Goal: Information Seeking & Learning: Learn about a topic

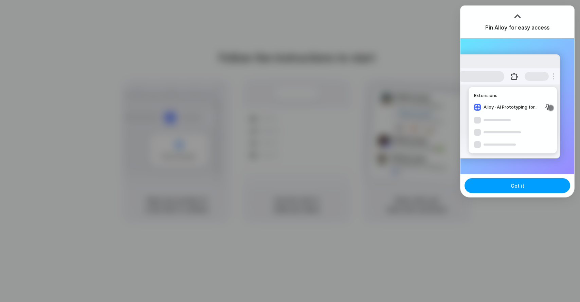
click at [506, 189] on button "Got it" at bounding box center [518, 185] width 106 height 15
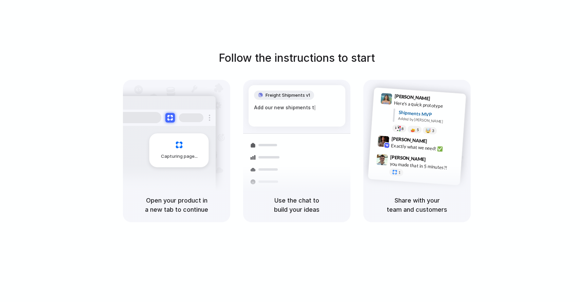
click at [169, 151] on div "Capturing page" at bounding box center [178, 151] width 59 height 34
click at [313, 133] on div "Freight Shipments v1 Add our new shipments tab based on t | Shipments Container…" at bounding box center [297, 157] width 116 height 144
click at [429, 138] on span "9:42 AM" at bounding box center [436, 142] width 14 height 8
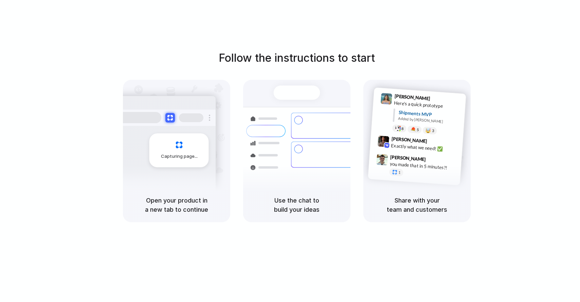
click at [195, 123] on div at bounding box center [165, 118] width 102 height 16
click at [185, 142] on div "Capturing page" at bounding box center [178, 151] width 59 height 34
click at [168, 116] on button at bounding box center [170, 118] width 10 height 10
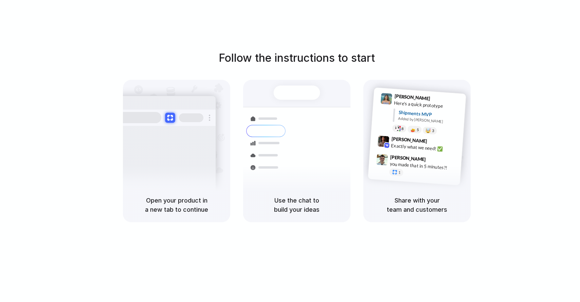
click at [168, 116] on button at bounding box center [170, 118] width 10 height 10
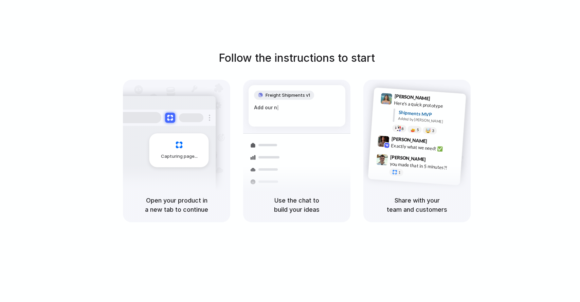
click at [168, 115] on button at bounding box center [170, 118] width 10 height 10
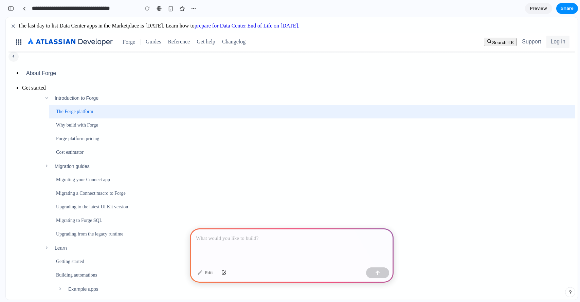
click at [311, 244] on div at bounding box center [292, 247] width 204 height 36
click at [373, 271] on button "button" at bounding box center [377, 273] width 23 height 11
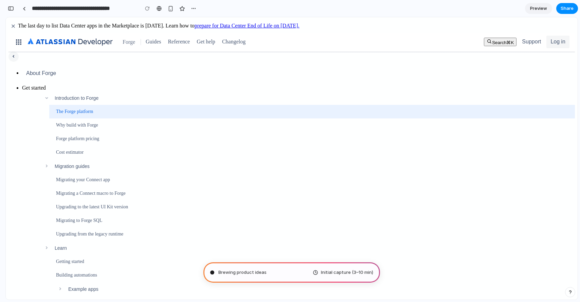
type input "**********"
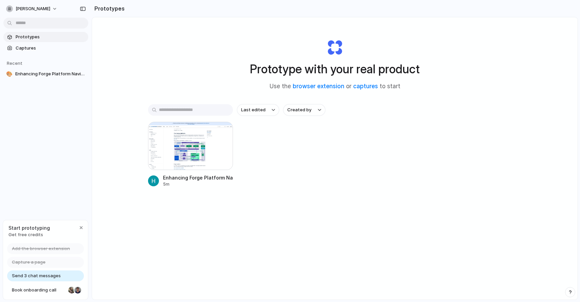
click at [545, 13] on section "Prototypes" at bounding box center [335, 8] width 487 height 17
click at [177, 151] on div at bounding box center [190, 146] width 85 height 48
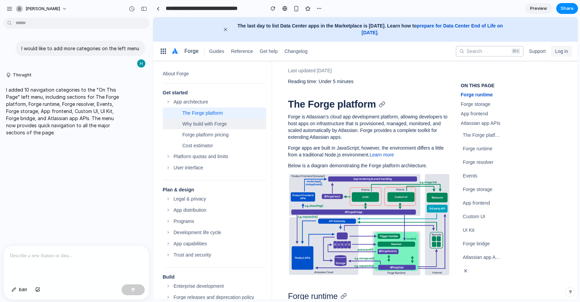
click at [214, 124] on div "Why build with Forge" at bounding box center [224, 124] width 84 height 7
click at [214, 114] on div "The Forge platform" at bounding box center [224, 113] width 84 height 7
click at [213, 129] on link "Why build with Forge" at bounding box center [215, 124] width 104 height 11
click at [213, 112] on div "The Forge platform" at bounding box center [224, 113] width 84 height 7
click at [212, 124] on div "Why build with Forge" at bounding box center [224, 124] width 84 height 7
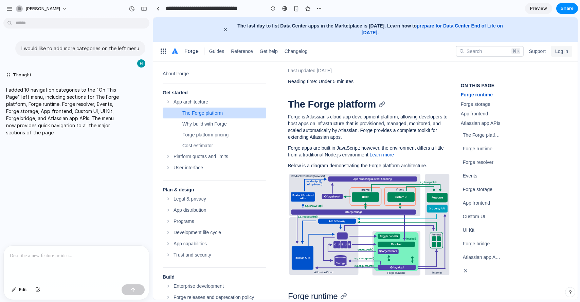
click at [213, 113] on div "The Forge platform" at bounding box center [224, 113] width 84 height 7
click at [195, 100] on div "App architecture" at bounding box center [220, 102] width 93 height 7
click at [197, 114] on div "The Forge platform" at bounding box center [224, 113] width 84 height 7
click at [197, 123] on div "Why build with Forge" at bounding box center [224, 124] width 84 height 7
click at [200, 136] on div "Forge platform pricing" at bounding box center [224, 134] width 84 height 7
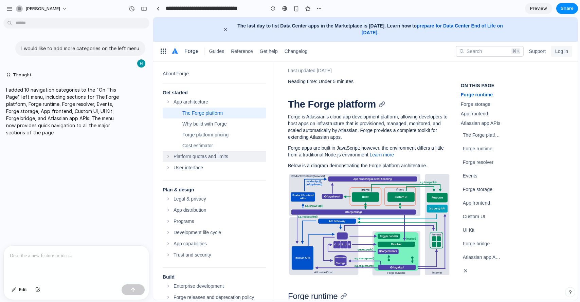
click at [195, 156] on div "Platform quotas and limits" at bounding box center [220, 156] width 93 height 7
click at [218, 49] on span "Guides" at bounding box center [216, 51] width 15 height 11
click at [79, 256] on p at bounding box center [76, 256] width 133 height 8
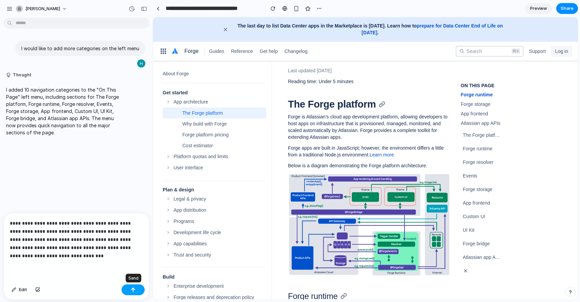
click at [137, 288] on button "button" at bounding box center [133, 290] width 23 height 11
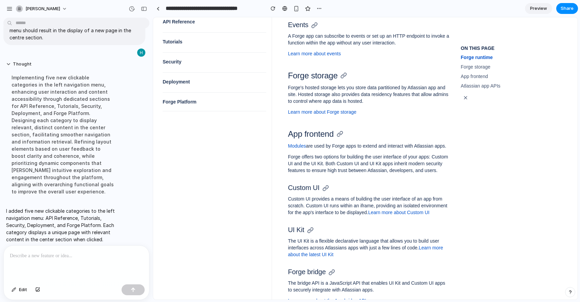
scroll to position [402, 0]
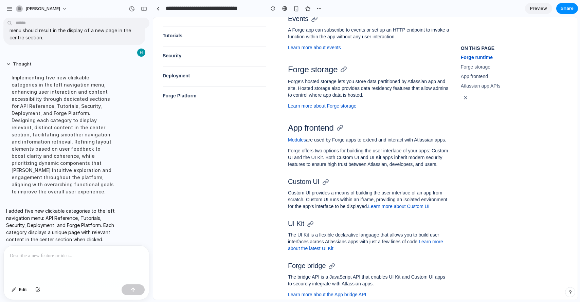
click at [81, 255] on p at bounding box center [75, 256] width 130 height 8
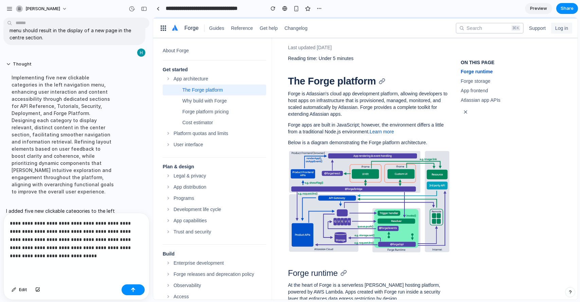
scroll to position [29, 0]
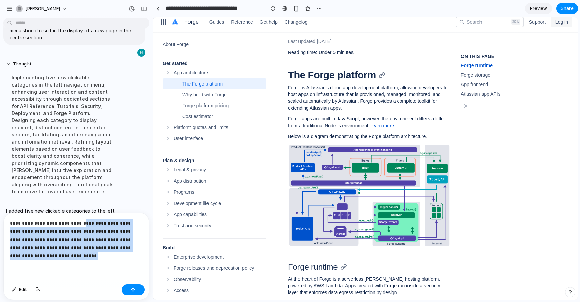
drag, startPoint x: 48, startPoint y: 256, endPoint x: 77, endPoint y: 220, distance: 46.9
click at [77, 220] on p "**********" at bounding box center [75, 239] width 130 height 41
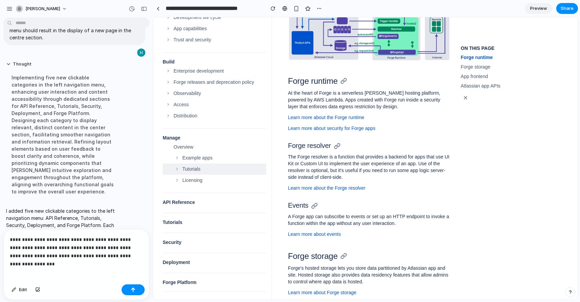
scroll to position [215, 0]
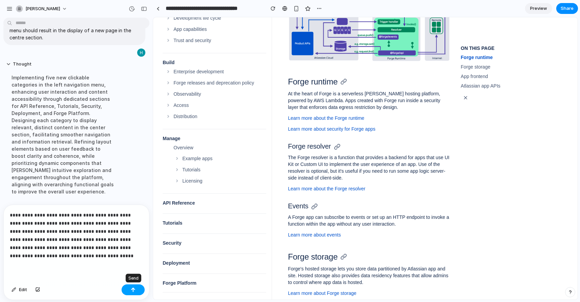
click at [135, 288] on div "button" at bounding box center [133, 290] width 5 height 5
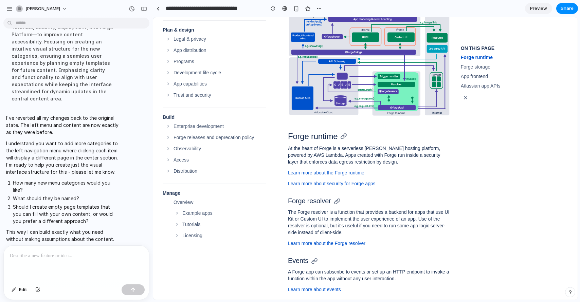
scroll to position [179, 0]
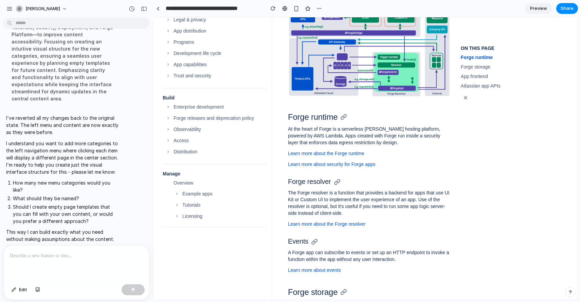
click at [50, 261] on div at bounding box center [76, 264] width 145 height 36
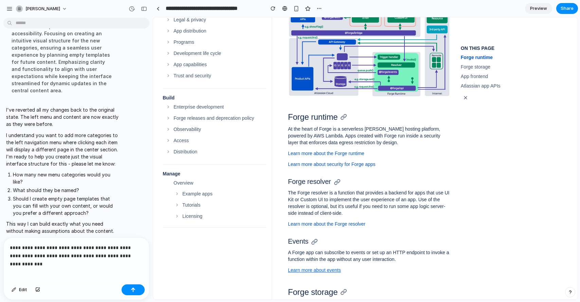
scroll to position [371, 0]
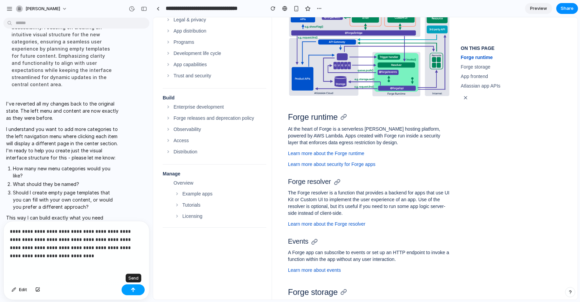
click at [137, 290] on button "button" at bounding box center [133, 290] width 23 height 11
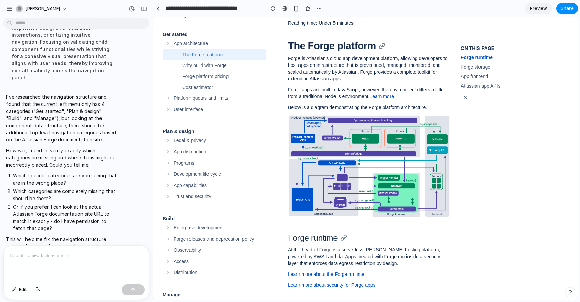
scroll to position [57, 0]
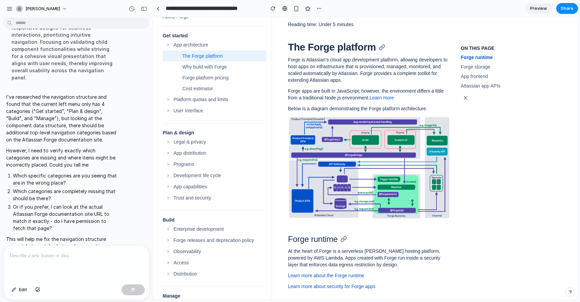
click at [105, 260] on div at bounding box center [76, 264] width 145 height 36
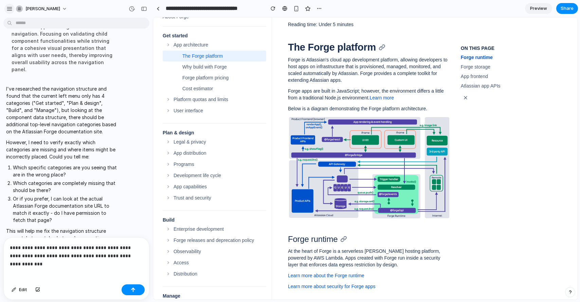
scroll to position [600, 0]
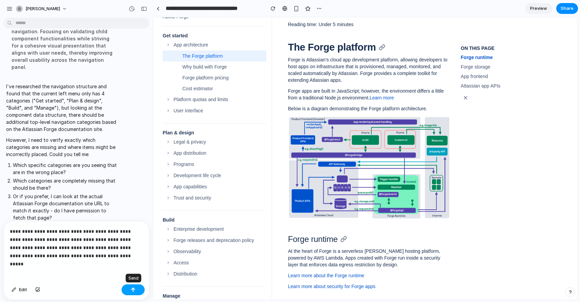
click at [128, 288] on button "button" at bounding box center [133, 290] width 23 height 11
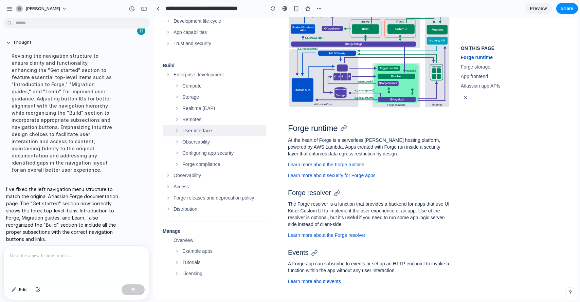
scroll to position [173, 0]
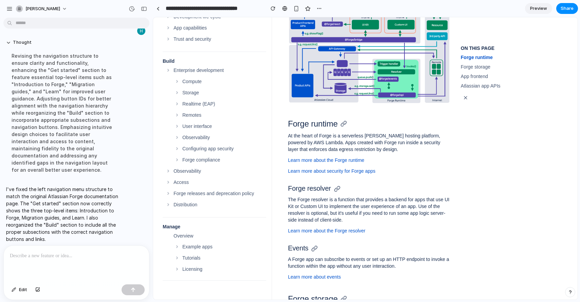
click at [75, 264] on div at bounding box center [76, 264] width 145 height 36
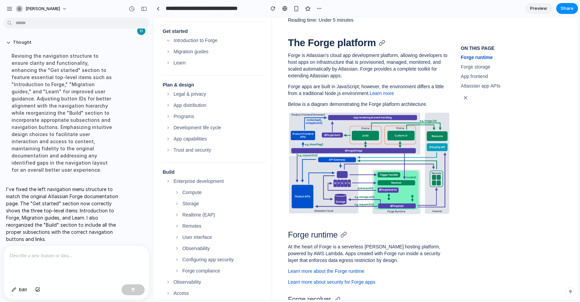
scroll to position [63, 0]
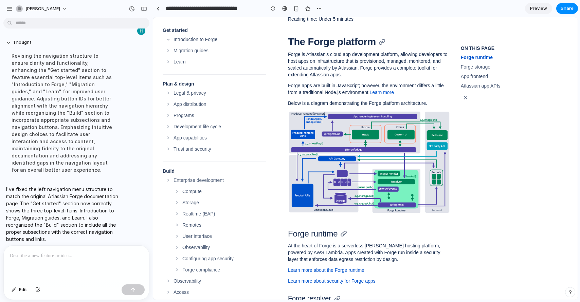
click at [76, 259] on div at bounding box center [76, 264] width 145 height 36
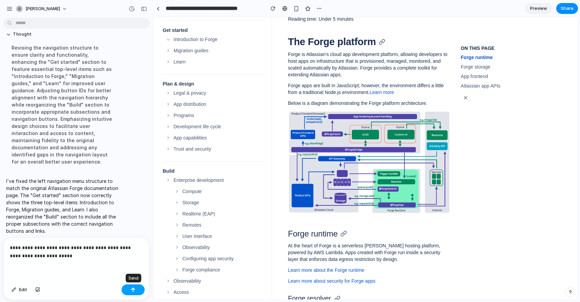
click at [132, 291] on div "button" at bounding box center [133, 290] width 5 height 5
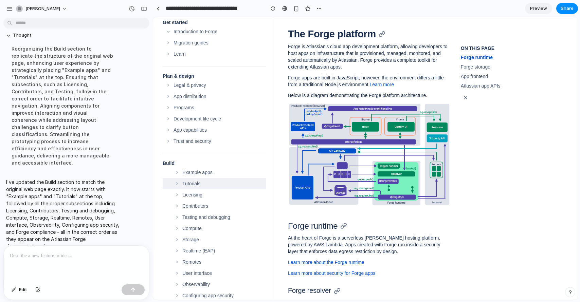
scroll to position [121, 0]
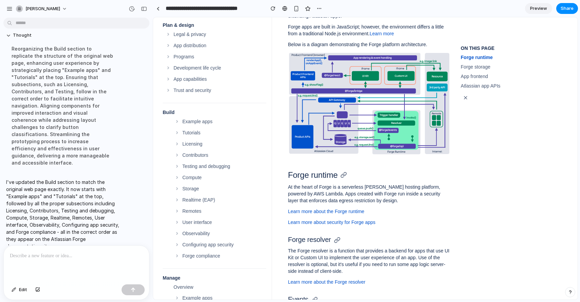
drag, startPoint x: 67, startPoint y: 260, endPoint x: 153, endPoint y: 259, distance: 85.6
click at [68, 260] on div at bounding box center [76, 264] width 145 height 36
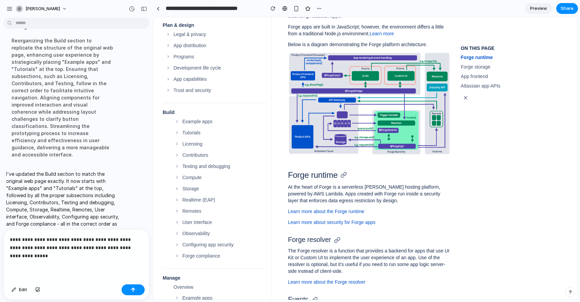
scroll to position [872, 0]
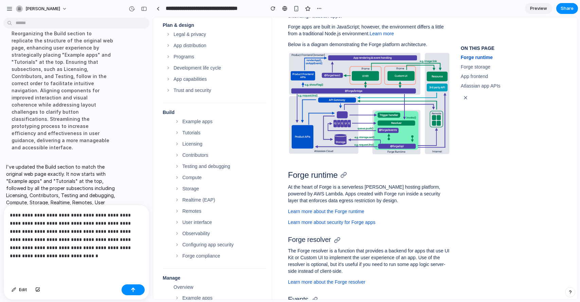
click at [51, 230] on p "**********" at bounding box center [75, 235] width 130 height 49
click at [138, 291] on button "button" at bounding box center [133, 290] width 23 height 11
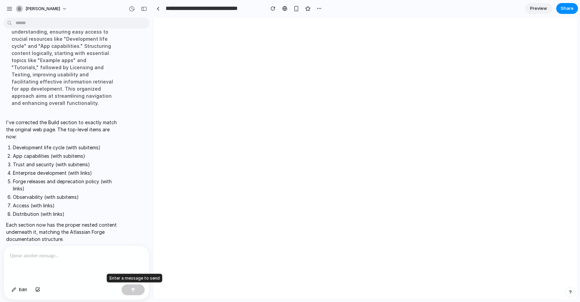
scroll to position [0, 0]
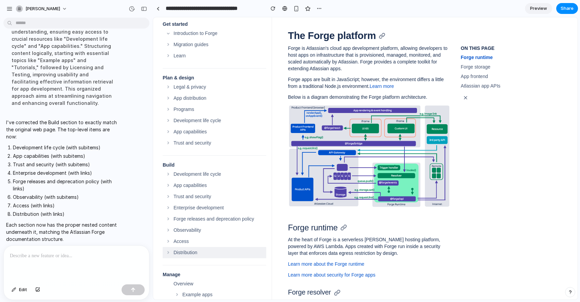
click at [236, 248] on ul "Development life cycle Promote an app from staging to production Distribute via…" at bounding box center [215, 214] width 104 height 90
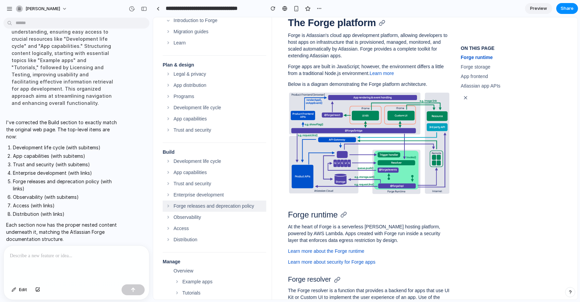
scroll to position [98, 0]
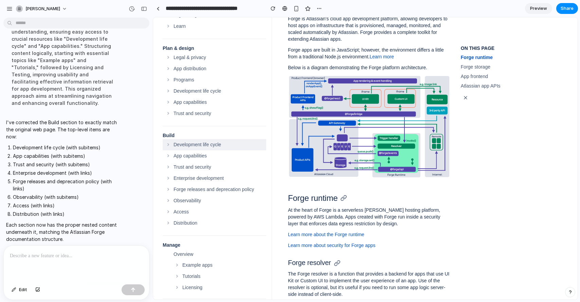
click at [168, 144] on span "button" at bounding box center [168, 145] width 8 height 8
click at [169, 146] on span "button" at bounding box center [168, 145] width 8 height 8
click at [169, 158] on span "button" at bounding box center [168, 156] width 8 height 8
click at [165, 166] on span "button" at bounding box center [168, 167] width 8 height 8
click at [168, 179] on span "button" at bounding box center [168, 178] width 8 height 8
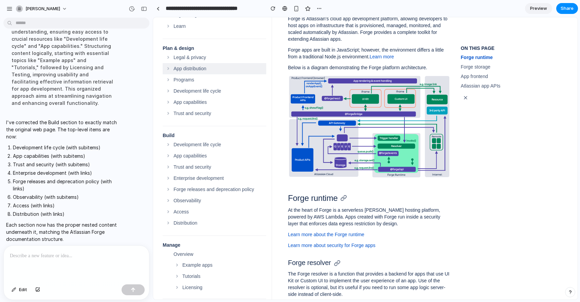
click at [167, 68] on span "button" at bounding box center [168, 69] width 8 height 8
click at [168, 58] on span "button" at bounding box center [168, 57] width 8 height 8
click at [169, 145] on span "button" at bounding box center [168, 145] width 8 height 8
click at [169, 158] on span "button" at bounding box center [168, 156] width 8 height 8
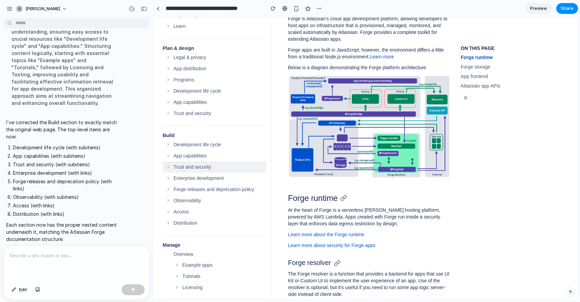
click at [168, 170] on span "button" at bounding box center [168, 167] width 8 height 8
drag, startPoint x: 50, startPoint y: 265, endPoint x: 57, endPoint y: 261, distance: 8.4
click at [50, 265] on div at bounding box center [76, 264] width 145 height 36
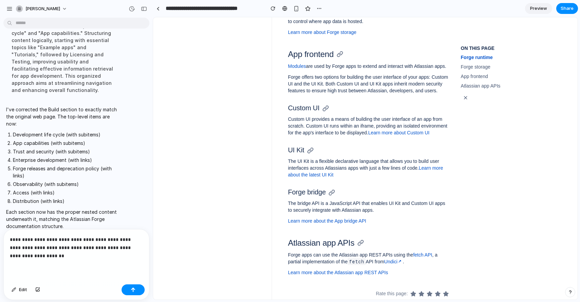
scroll to position [486, 0]
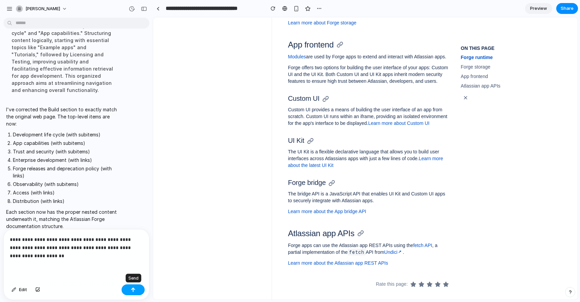
click at [132, 288] on div "button" at bounding box center [133, 290] width 5 height 5
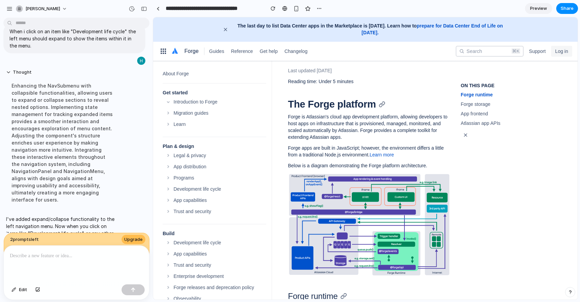
scroll to position [1225, 0]
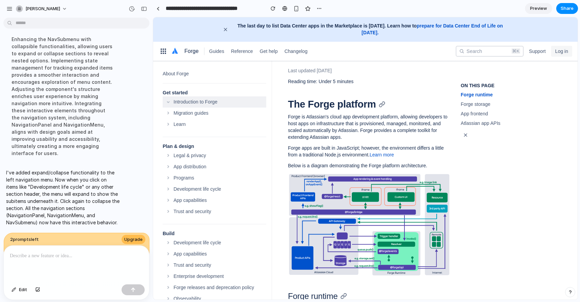
click at [169, 102] on span "button" at bounding box center [168, 102] width 8 height 8
click at [169, 115] on span "button" at bounding box center [168, 113] width 8 height 8
click at [170, 127] on span "button" at bounding box center [168, 124] width 8 height 8
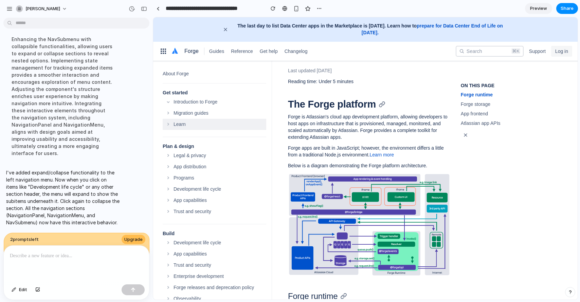
click at [170, 127] on span "button" at bounding box center [168, 124] width 8 height 8
click at [170, 124] on span "button" at bounding box center [168, 124] width 8 height 8
click at [169, 100] on span "button" at bounding box center [168, 102] width 8 height 8
click at [166, 178] on span "button" at bounding box center [168, 178] width 8 height 8
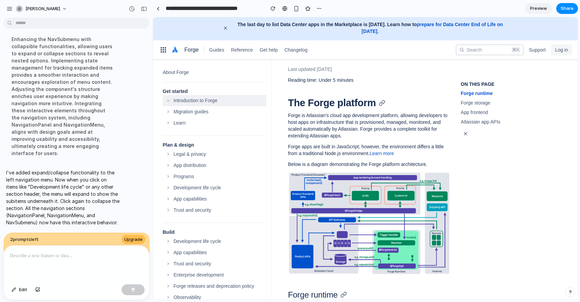
click at [168, 101] on span "button" at bounding box center [168, 100] width 8 height 8
click at [191, 105] on button "Introduction to Forge" at bounding box center [215, 100] width 104 height 11
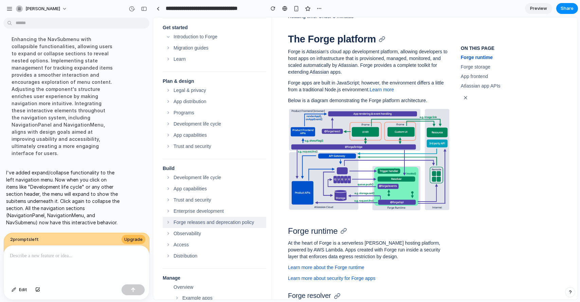
scroll to position [67, 0]
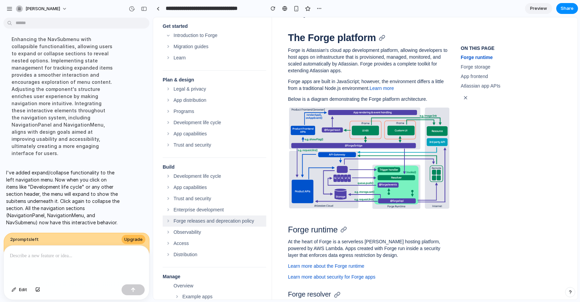
click at [165, 221] on span "button" at bounding box center [168, 221] width 8 height 8
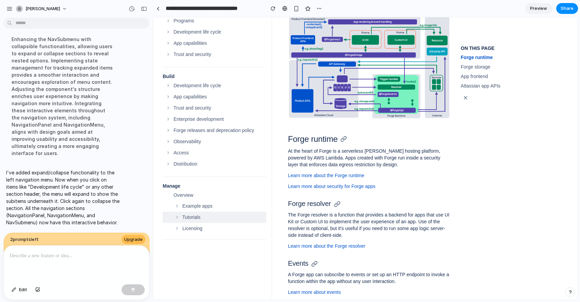
scroll to position [198, 0]
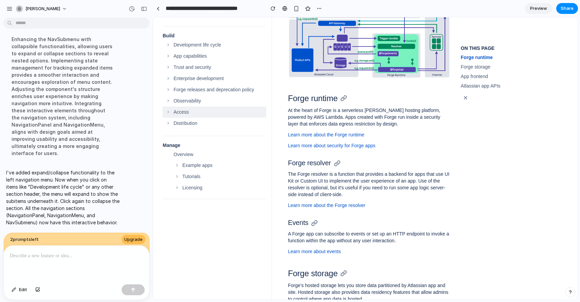
click at [169, 113] on span "button" at bounding box center [168, 112] width 8 height 8
click at [168, 97] on span "button" at bounding box center [168, 101] width 8 height 8
click at [171, 85] on button "Forge releases and deprecation policy" at bounding box center [215, 89] width 104 height 11
click at [170, 63] on button "Trust and security" at bounding box center [215, 67] width 104 height 11
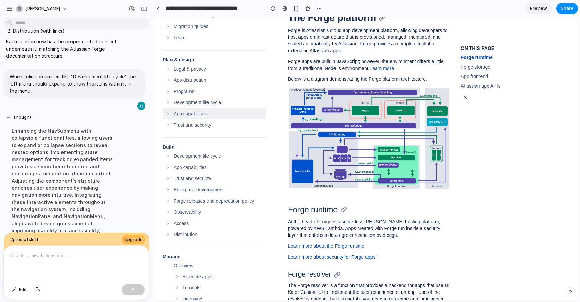
scroll to position [86, 0]
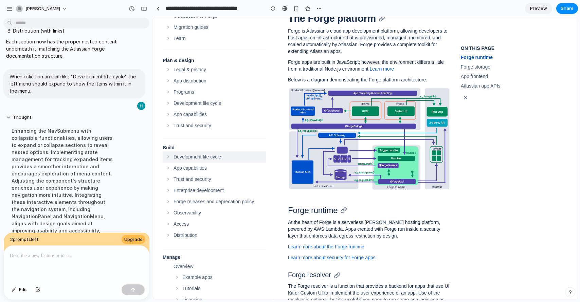
click at [168, 156] on span "button" at bounding box center [168, 157] width 8 height 8
click at [183, 159] on div "Development life cycle" at bounding box center [220, 157] width 93 height 7
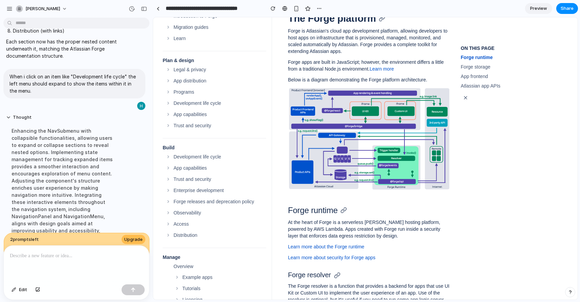
click at [101, 254] on p at bounding box center [75, 256] width 130 height 8
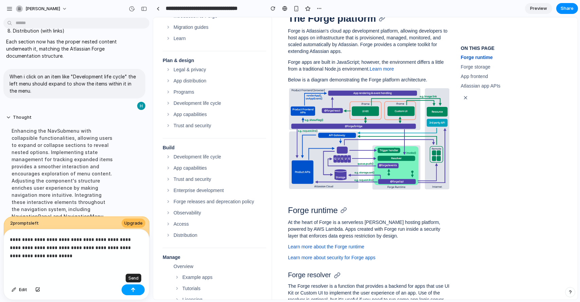
click at [132, 294] on button "button" at bounding box center [133, 290] width 23 height 11
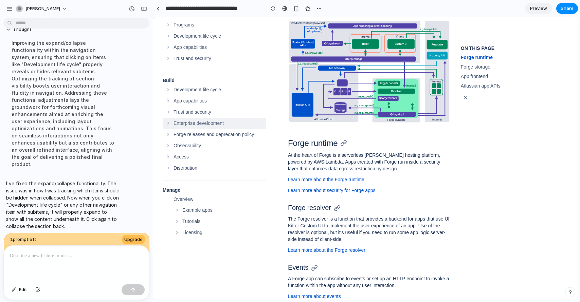
scroll to position [161, 0]
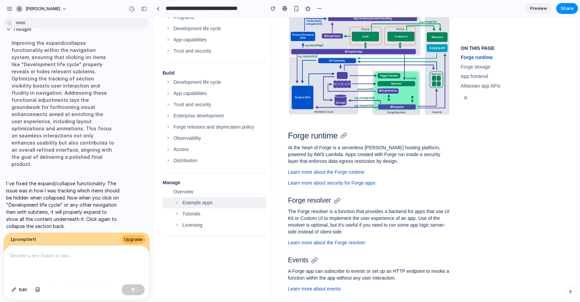
click at [177, 202] on span "button" at bounding box center [177, 203] width 8 height 8
click at [169, 82] on span "button" at bounding box center [168, 82] width 8 height 8
click at [169, 81] on span "button" at bounding box center [168, 82] width 8 height 8
click at [201, 80] on div "Development life cycle" at bounding box center [220, 82] width 93 height 7
click at [225, 82] on div "Development life cycle" at bounding box center [220, 82] width 93 height 7
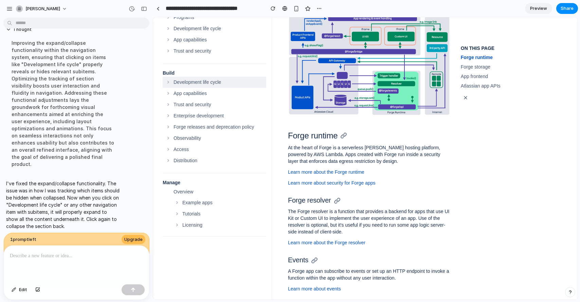
click at [225, 82] on div "Development life cycle" at bounding box center [220, 82] width 93 height 7
click at [179, 78] on button "Development life cycle" at bounding box center [215, 82] width 104 height 11
click at [171, 80] on span "button" at bounding box center [168, 82] width 8 height 8
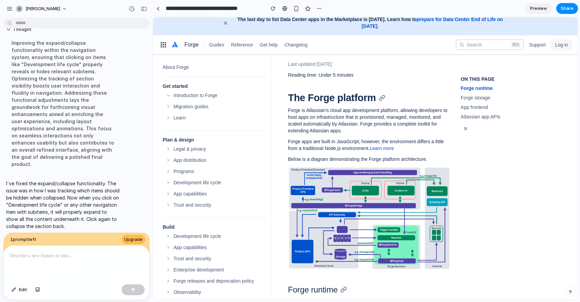
scroll to position [0, 0]
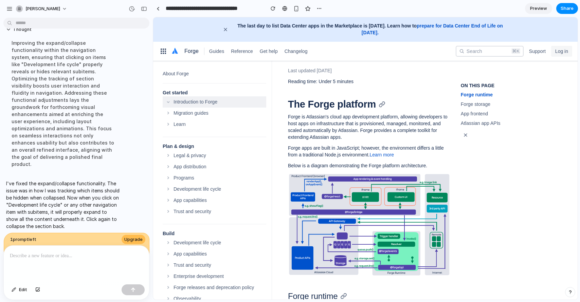
click at [169, 105] on span "button" at bounding box center [168, 102] width 8 height 8
click at [170, 103] on span "button" at bounding box center [168, 102] width 8 height 8
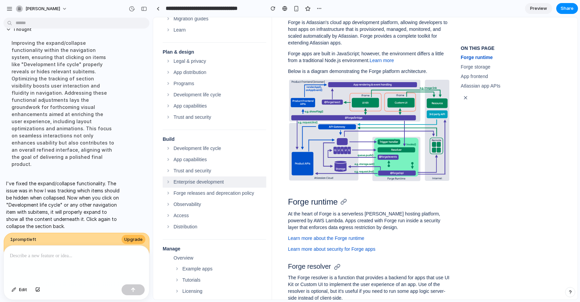
scroll to position [112, 0]
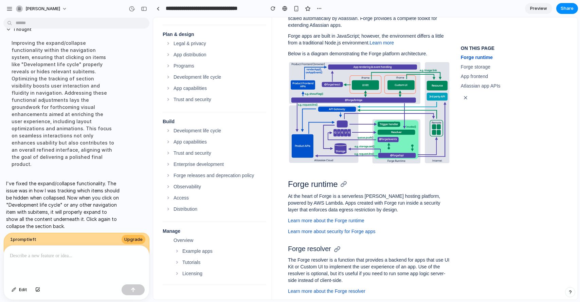
click at [170, 125] on div "Build" at bounding box center [215, 121] width 104 height 7
click at [190, 133] on div "Development life cycle" at bounding box center [220, 130] width 93 height 7
